Goal: Information Seeking & Learning: Learn about a topic

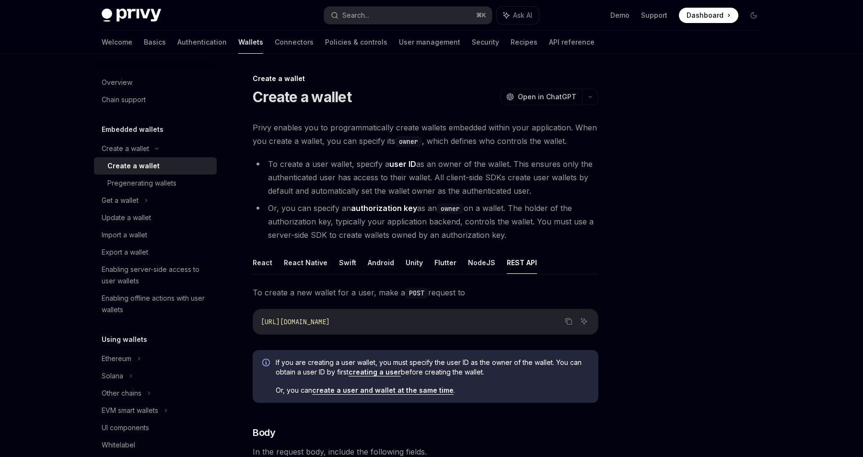
scroll to position [188, 0]
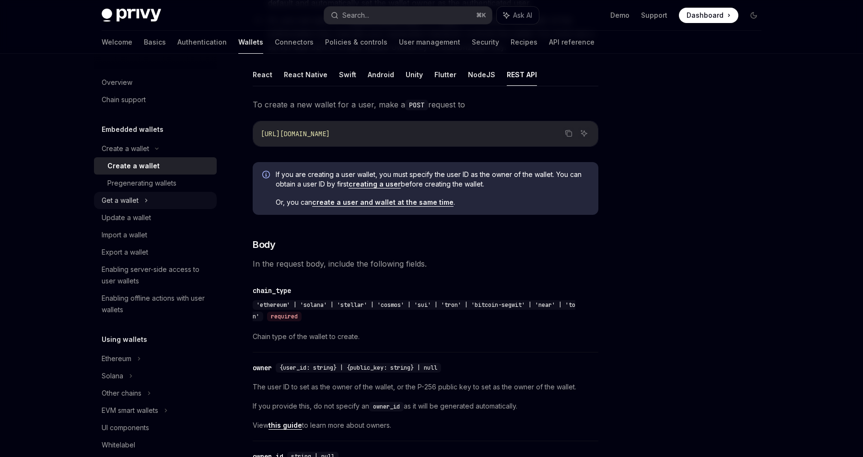
click at [194, 203] on div "Get a wallet" at bounding box center [155, 200] width 123 height 17
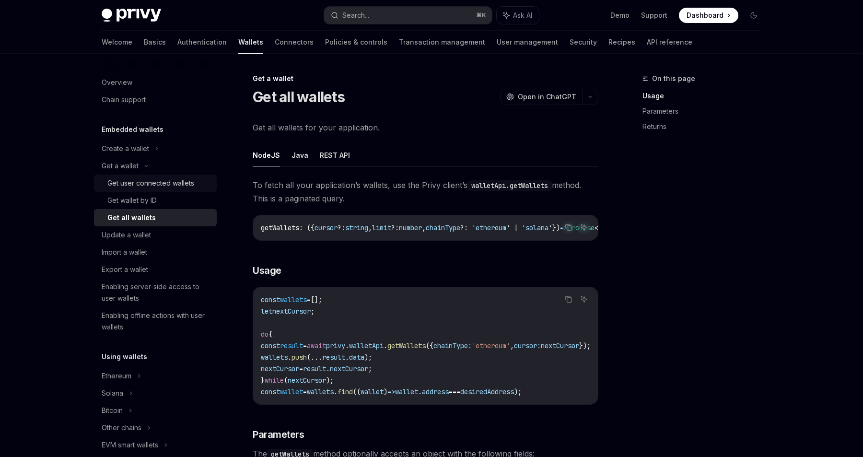
click at [178, 183] on div "Get user connected wallets" at bounding box center [150, 183] width 87 height 12
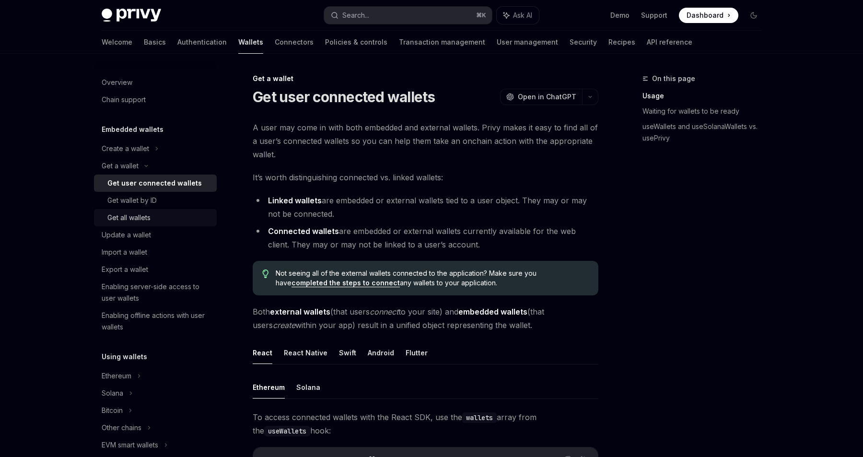
click at [188, 217] on div "Get all wallets" at bounding box center [159, 218] width 104 height 12
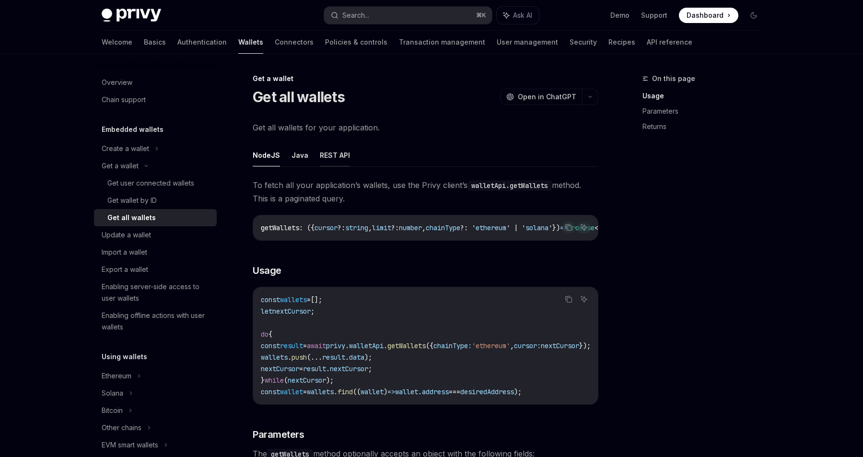
click at [321, 163] on button "REST API" at bounding box center [335, 155] width 30 height 23
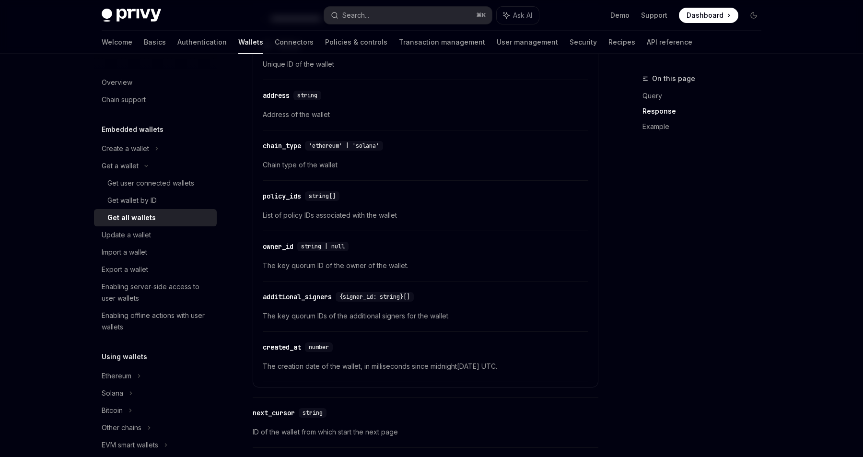
scroll to position [539, 0]
click at [171, 176] on link "Get user connected wallets" at bounding box center [155, 182] width 123 height 17
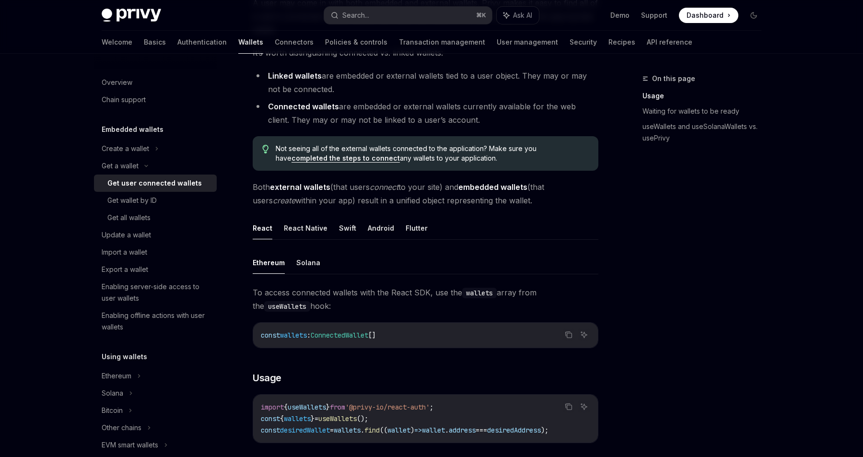
scroll to position [116, 0]
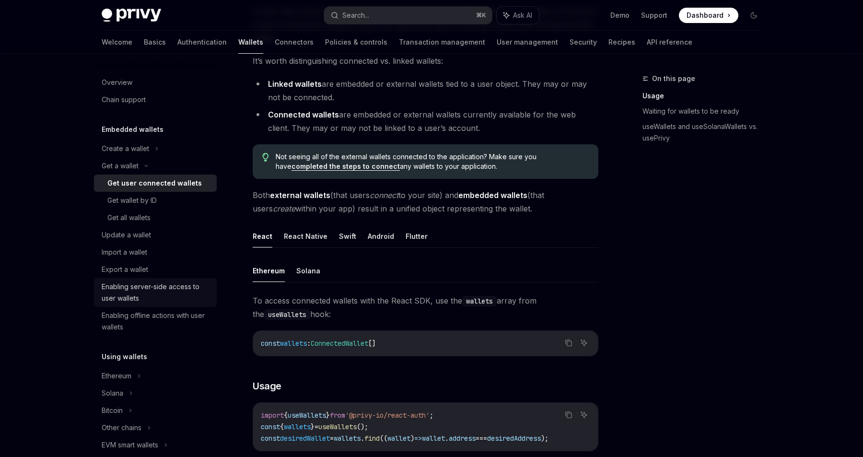
click at [189, 288] on div "Enabling server-side access to user wallets" at bounding box center [156, 292] width 109 height 23
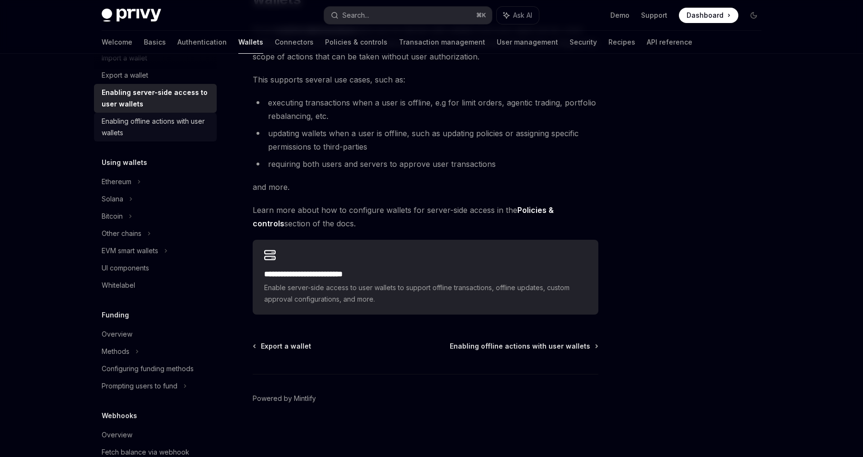
scroll to position [200, 0]
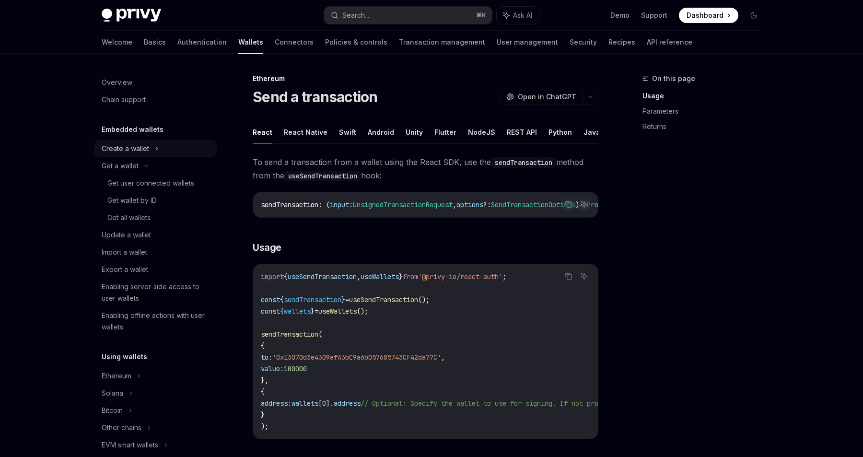
click at [188, 149] on div "Create a wallet" at bounding box center [155, 148] width 123 height 17
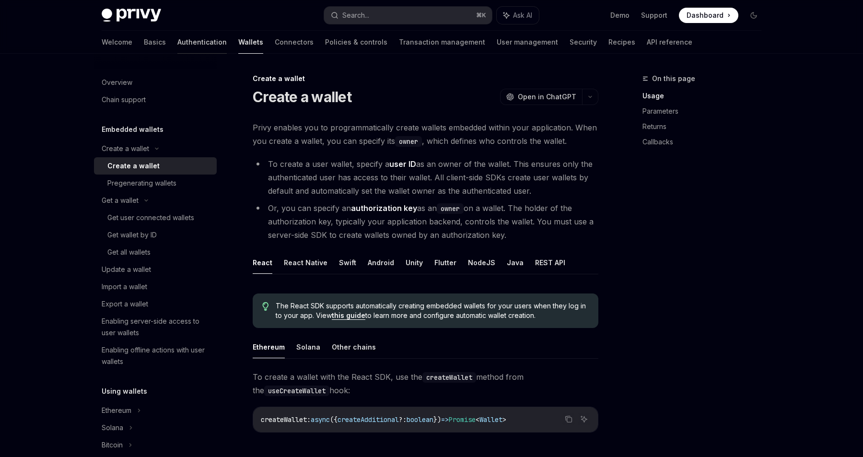
click at [178, 46] on link "Authentication" at bounding box center [201, 42] width 49 height 23
type textarea "*"
